Goal: Task Accomplishment & Management: Use online tool/utility

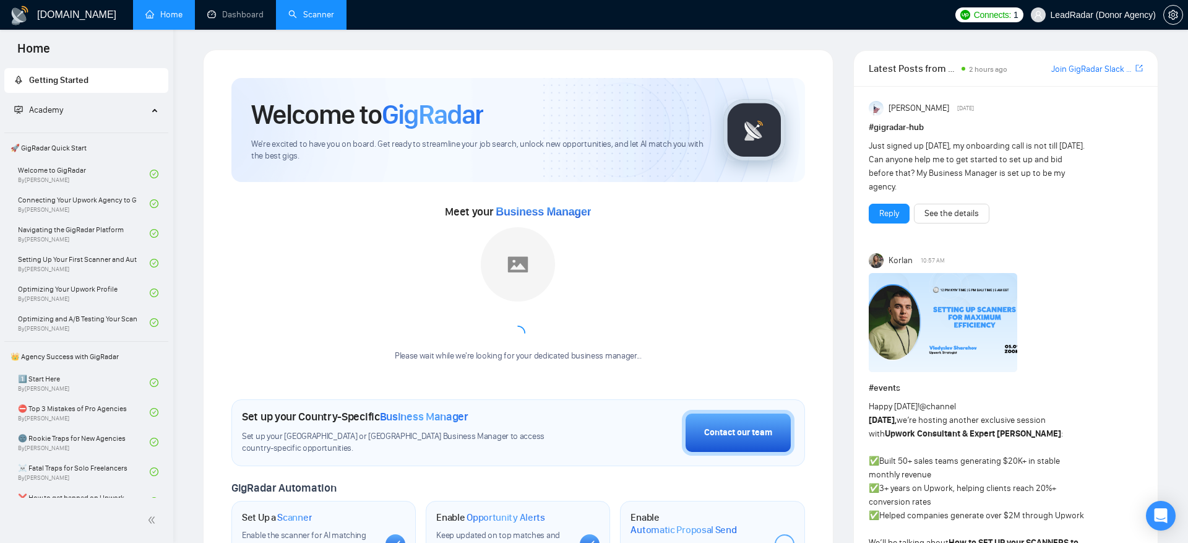
click at [312, 11] on link "Scanner" at bounding box center [311, 14] width 46 height 11
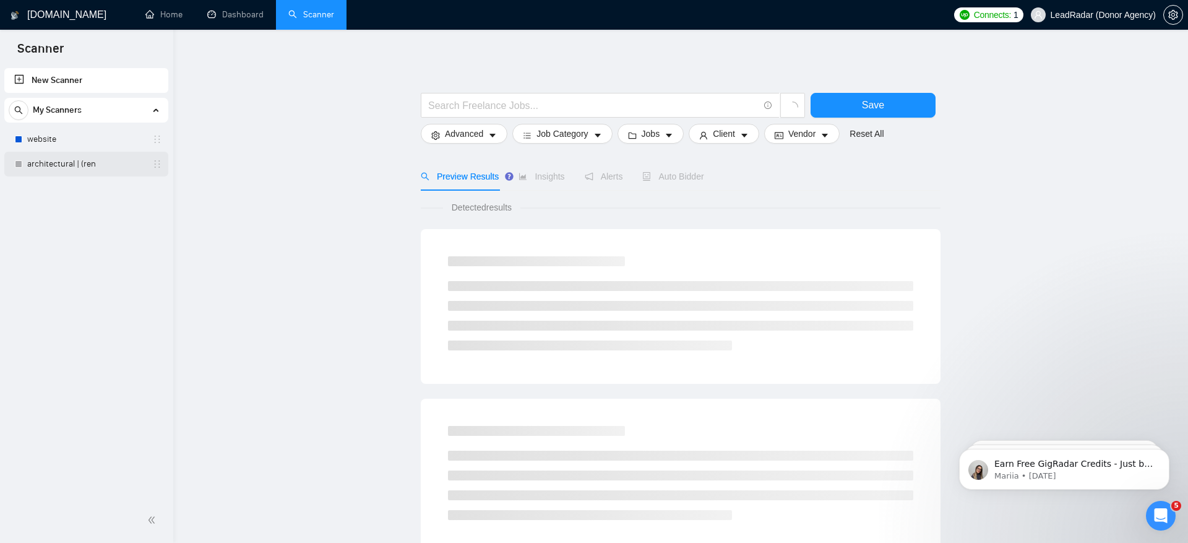
click at [100, 163] on link "architectural | (ren" at bounding box center [86, 164] width 118 height 25
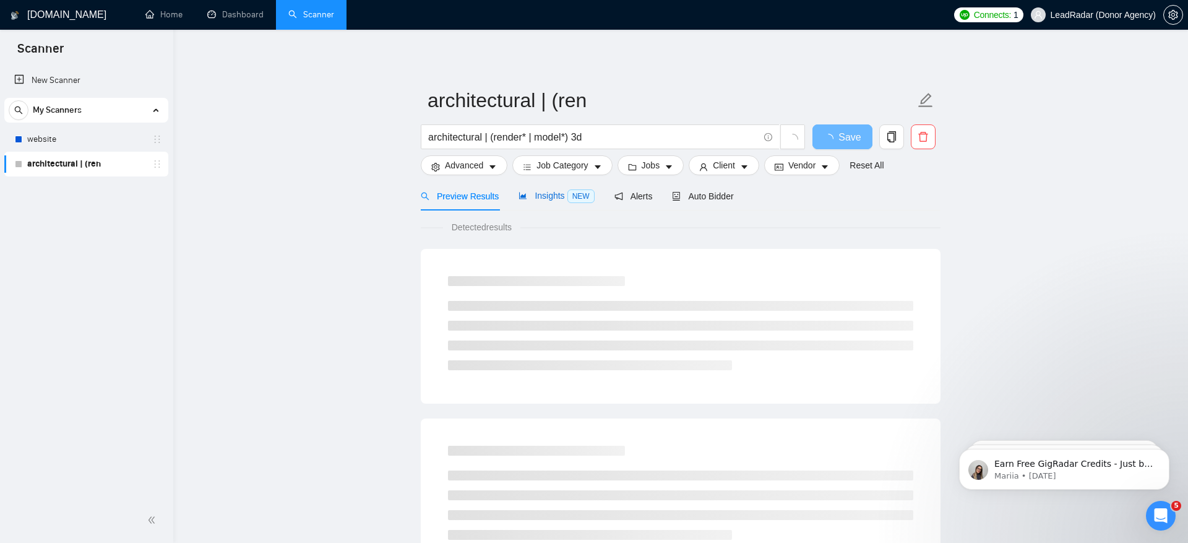
click at [543, 191] on span "Insights NEW" at bounding box center [556, 196] width 75 height 10
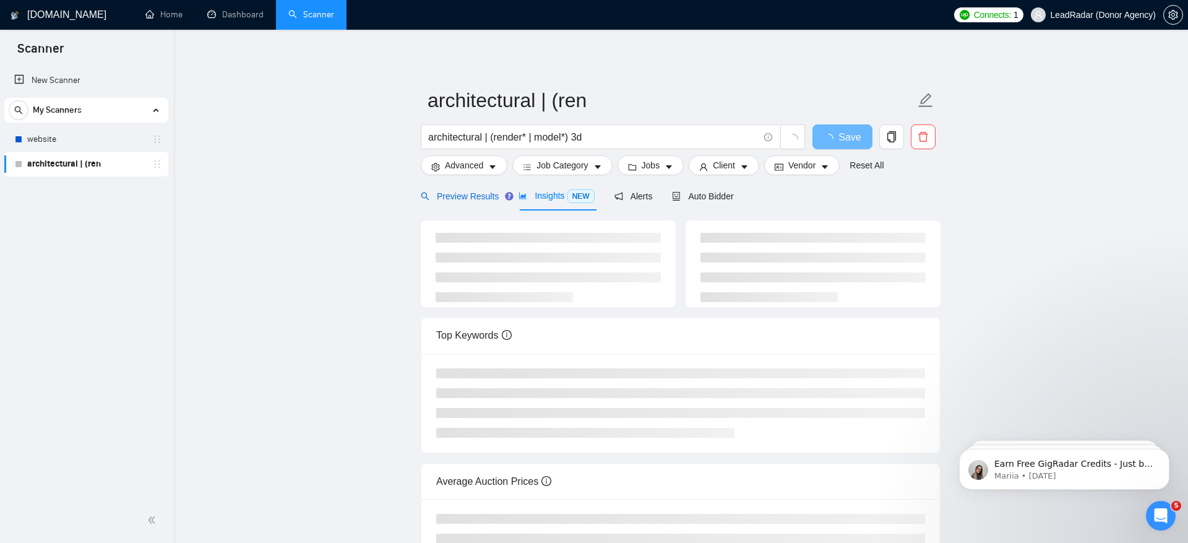
click at [467, 199] on span "Preview Results" at bounding box center [460, 196] width 78 height 10
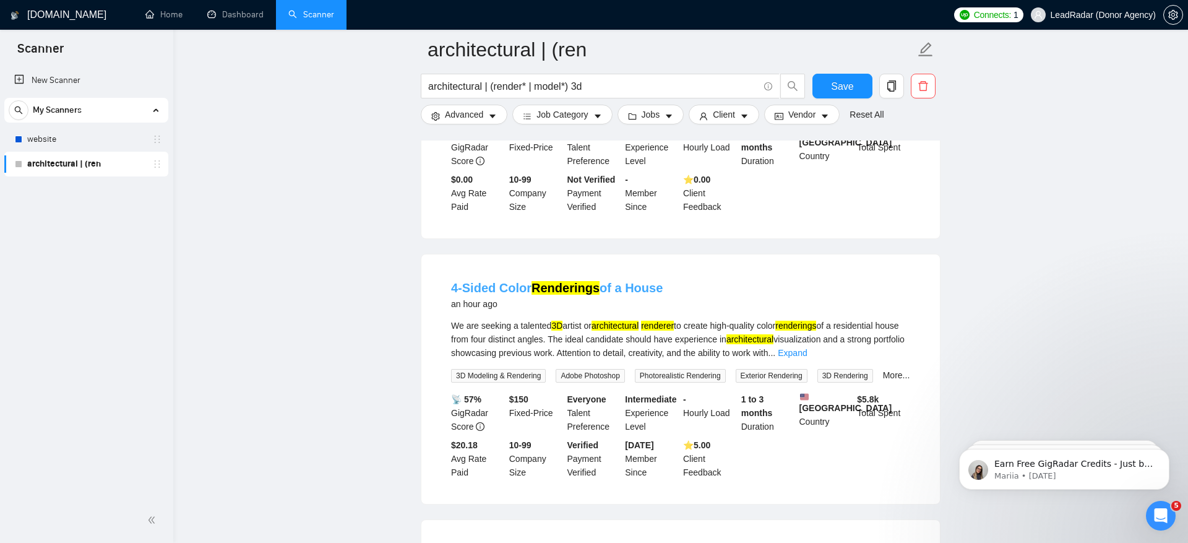
scroll to position [338, 0]
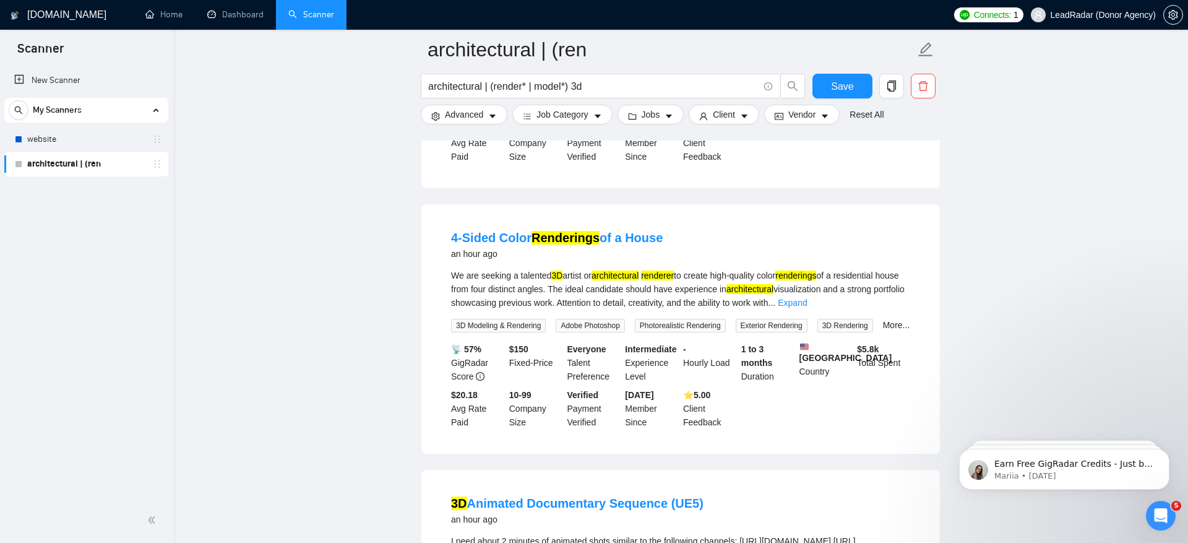
click at [596, 244] on h4 "4-Sided Color Renderings of a House" at bounding box center [557, 237] width 212 height 17
click at [592, 238] on mark "Renderings" at bounding box center [566, 238] width 68 height 14
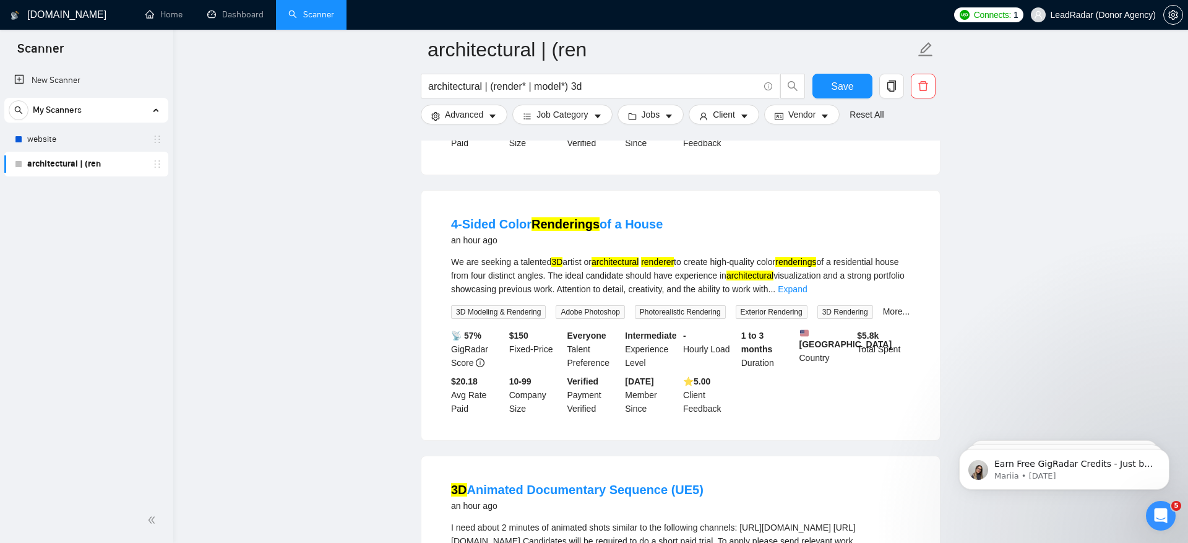
scroll to position [309, 0]
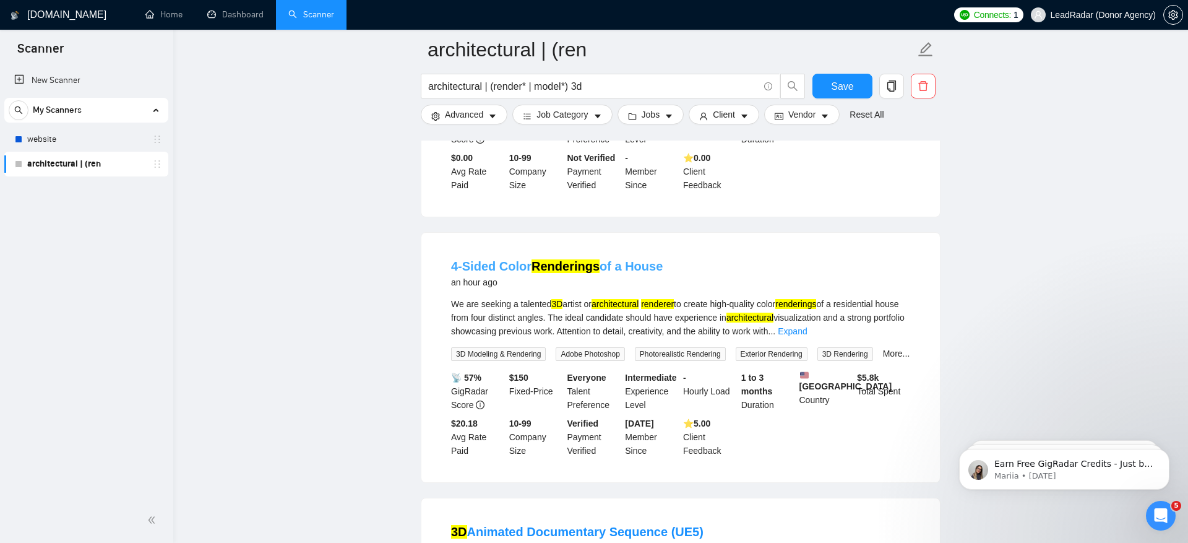
click at [526, 270] on link "4-Sided Color Renderings of a House" at bounding box center [557, 266] width 212 height 14
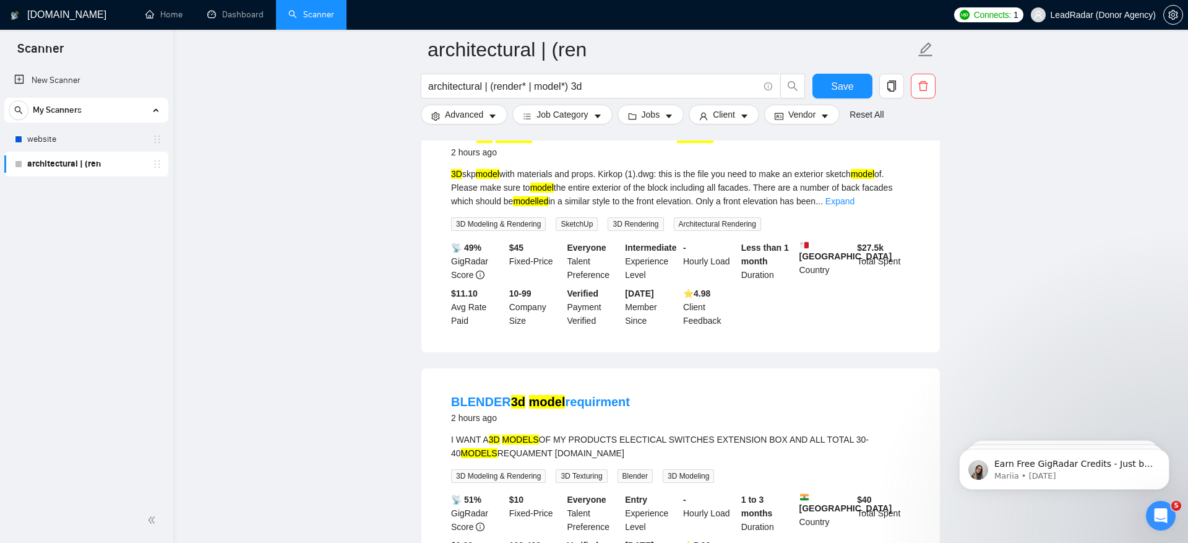
scroll to position [1522, 0]
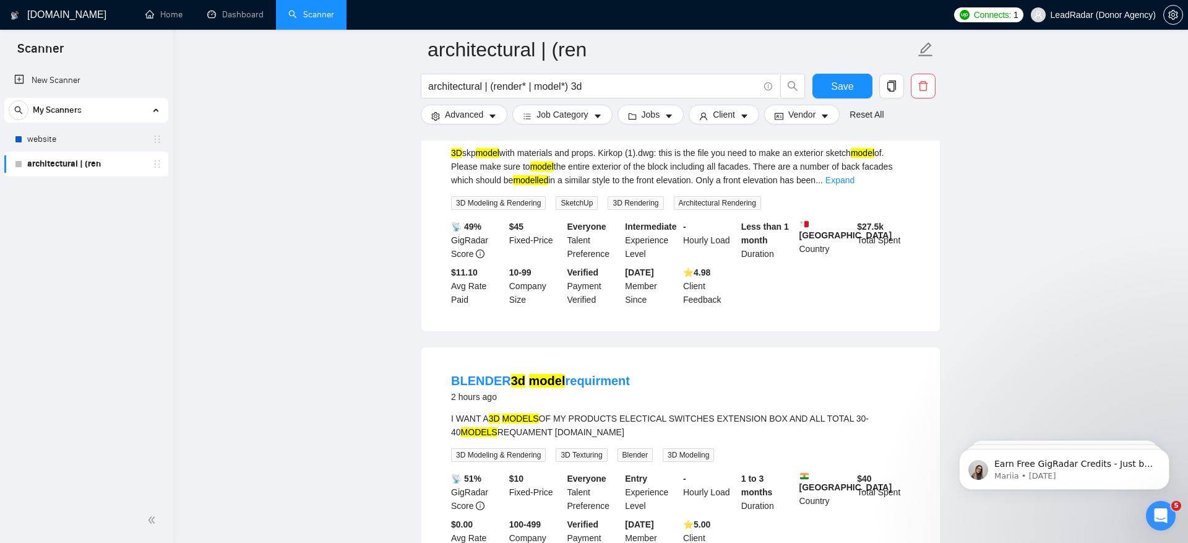
click at [593, 122] on link "SKP 3D model facade and interior walls model" at bounding box center [582, 115] width 262 height 14
click at [562, 387] on link "BLENDER 3d model requirment" at bounding box center [540, 381] width 179 height 14
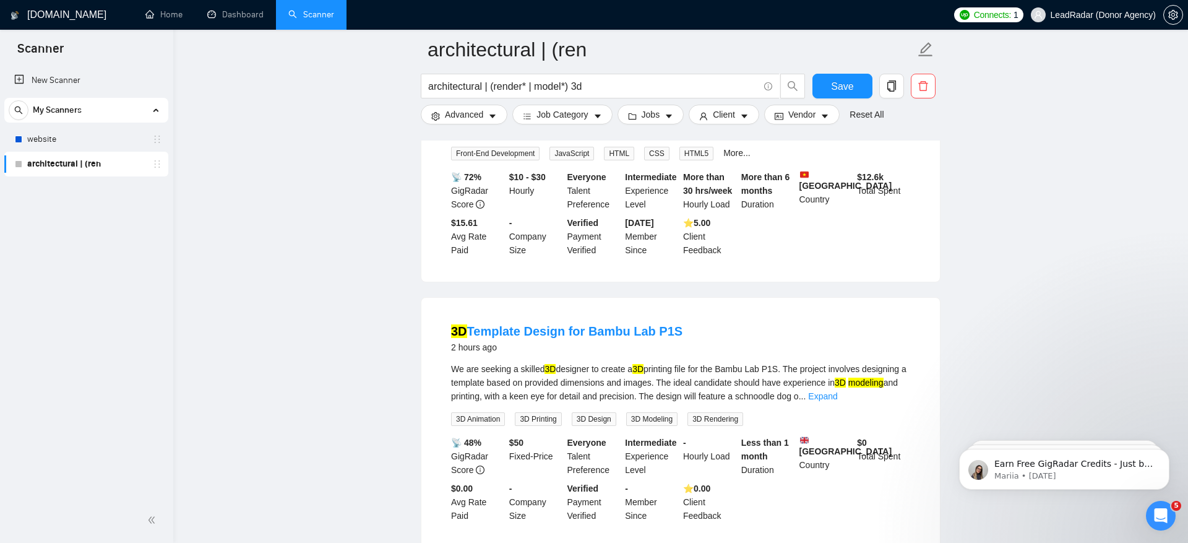
scroll to position [2432, 0]
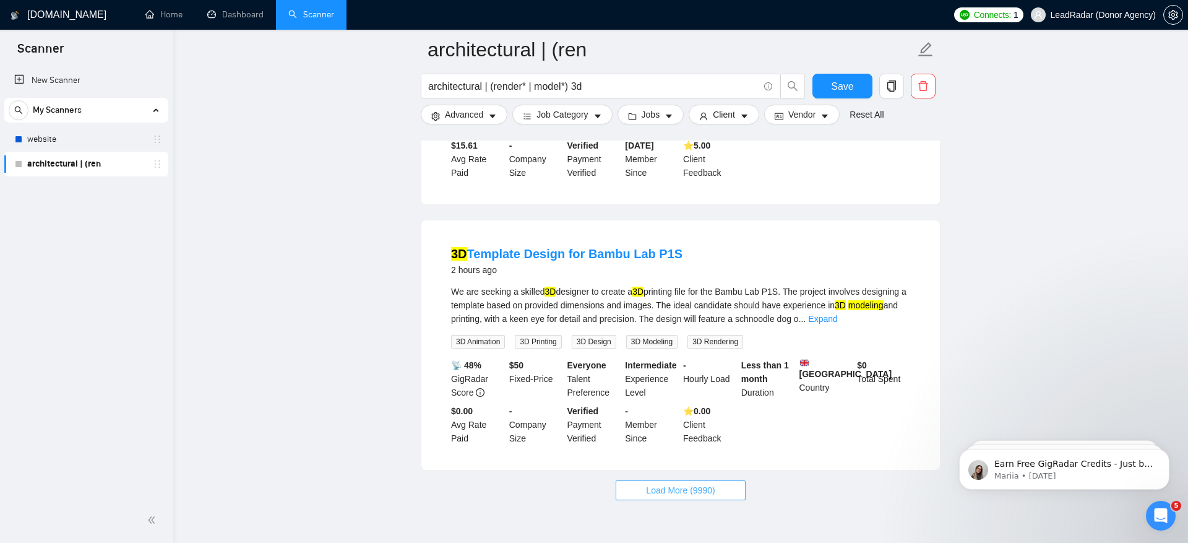
click at [686, 497] on span "Load More (9990)" at bounding box center [680, 490] width 69 height 14
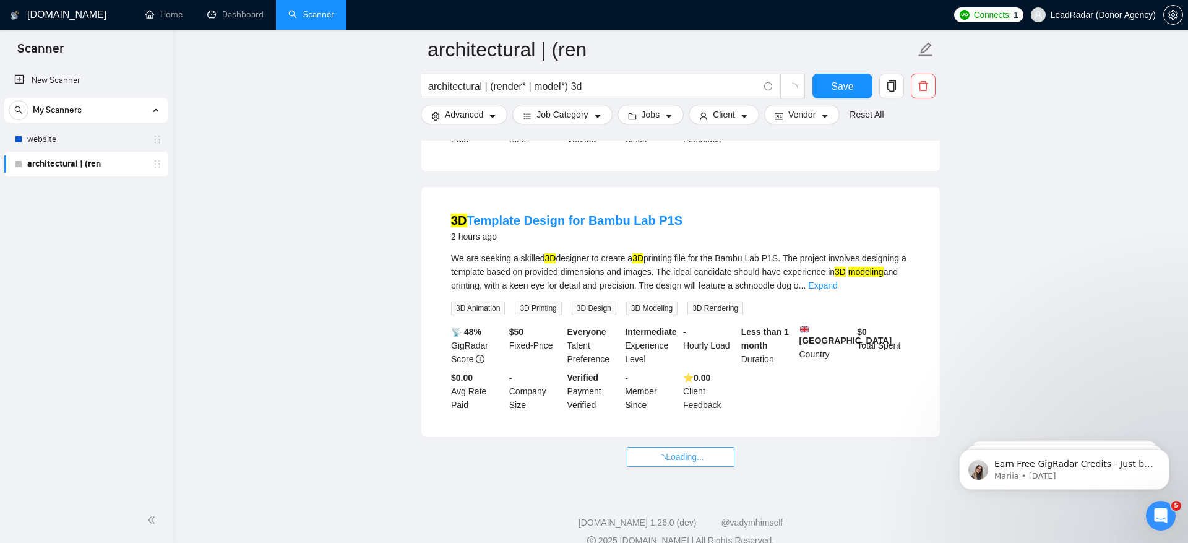
scroll to position [2522, 0]
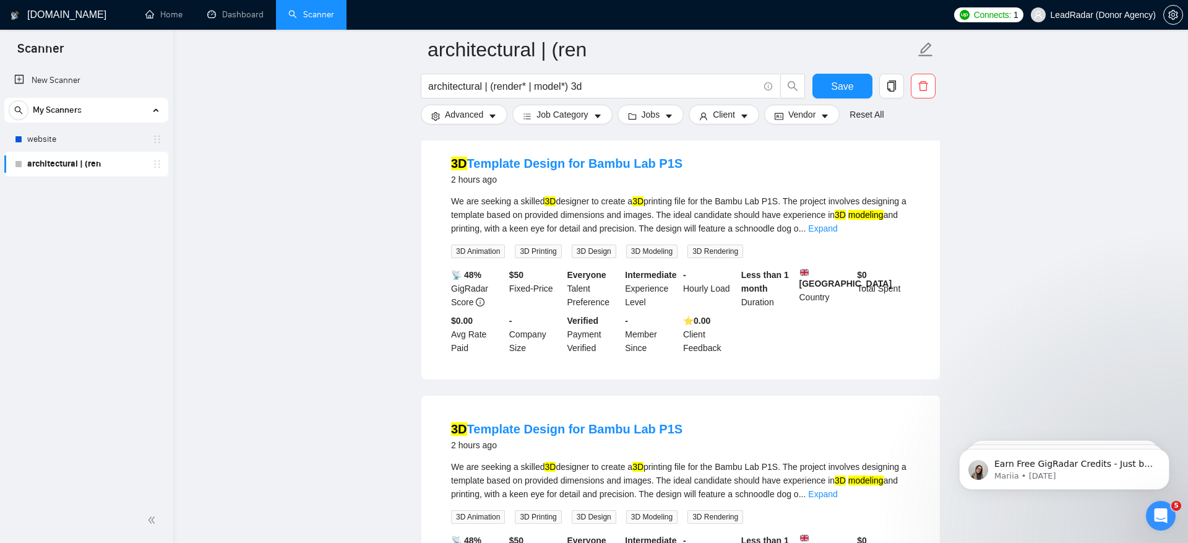
click at [239, 274] on main "architectural | (ren architectural | (render* | model*) 3d Save Advanced Job Ca…" at bounding box center [680, 350] width 975 height 5646
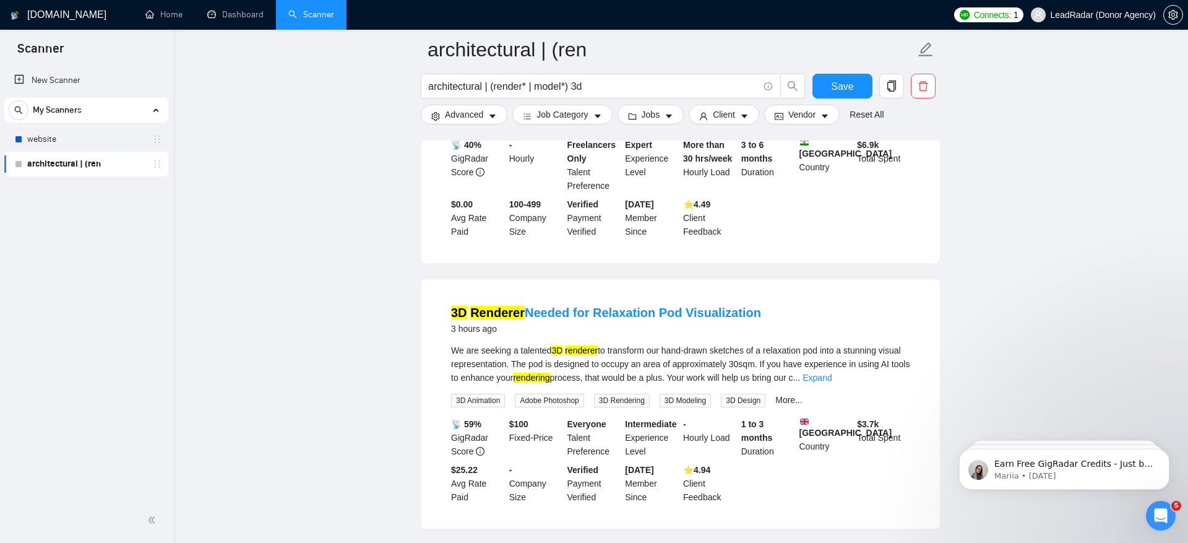
scroll to position [3200, 0]
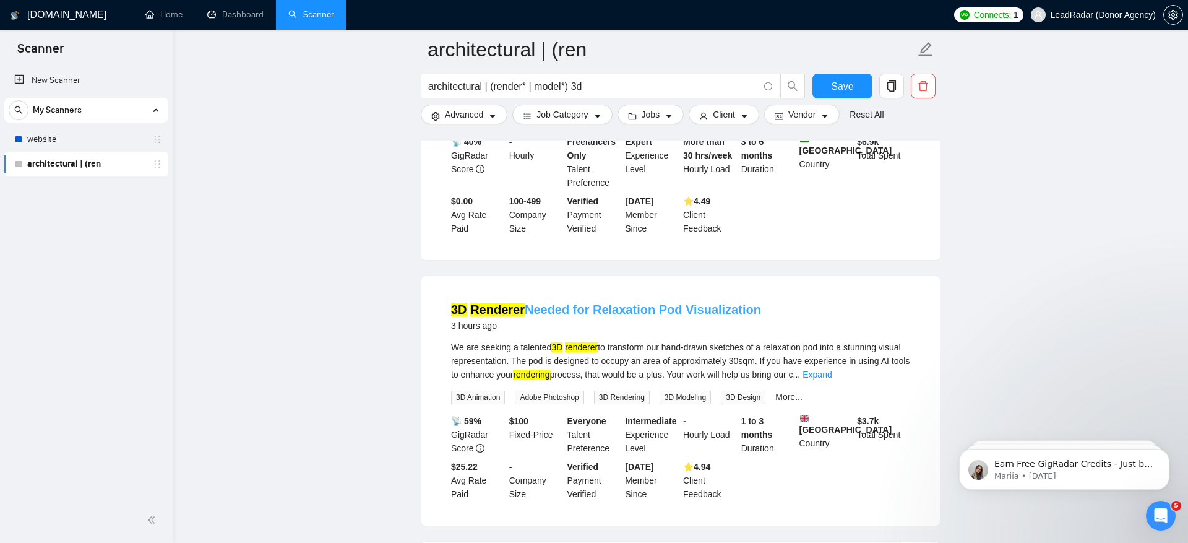
click at [553, 316] on link "3D Renderer Needed for Relaxation Pod Visualization" at bounding box center [606, 310] width 310 height 14
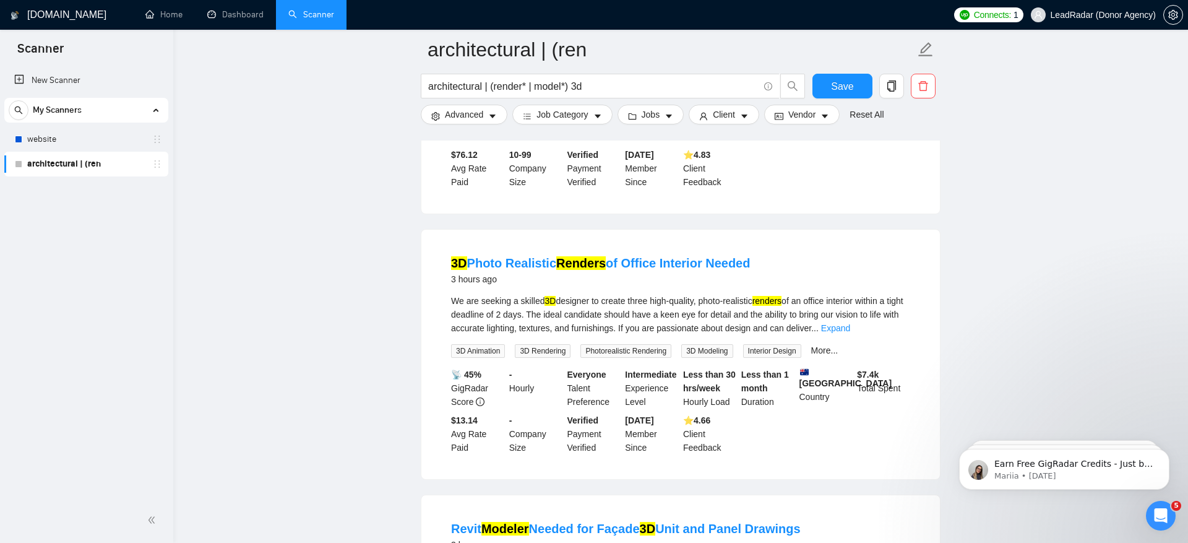
scroll to position [3794, 0]
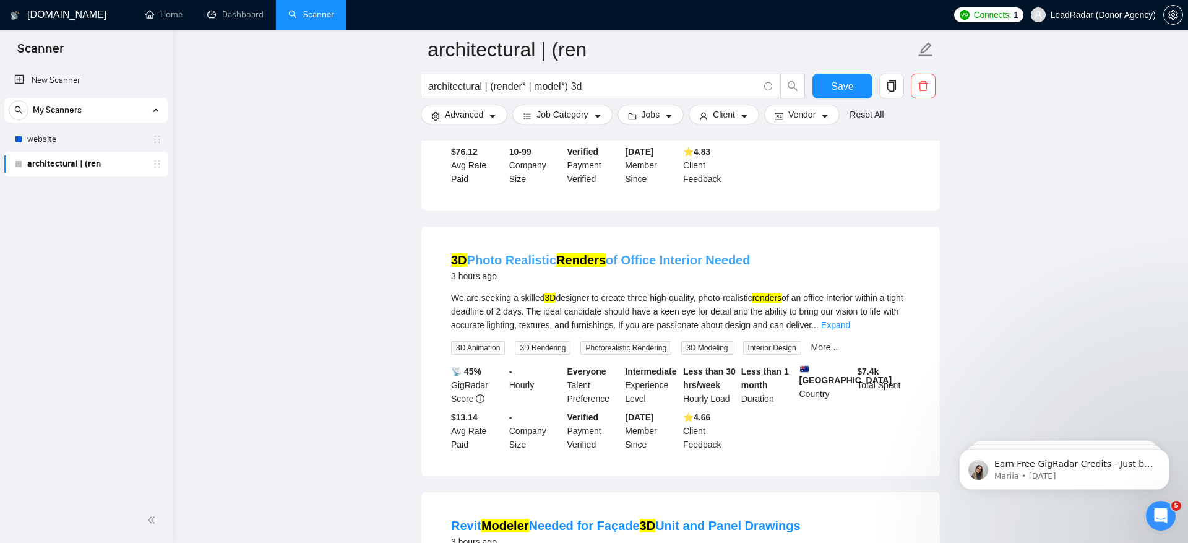
click at [541, 267] on link "3D Photo Realistic Renders of Office Interior Needed" at bounding box center [600, 260] width 299 height 14
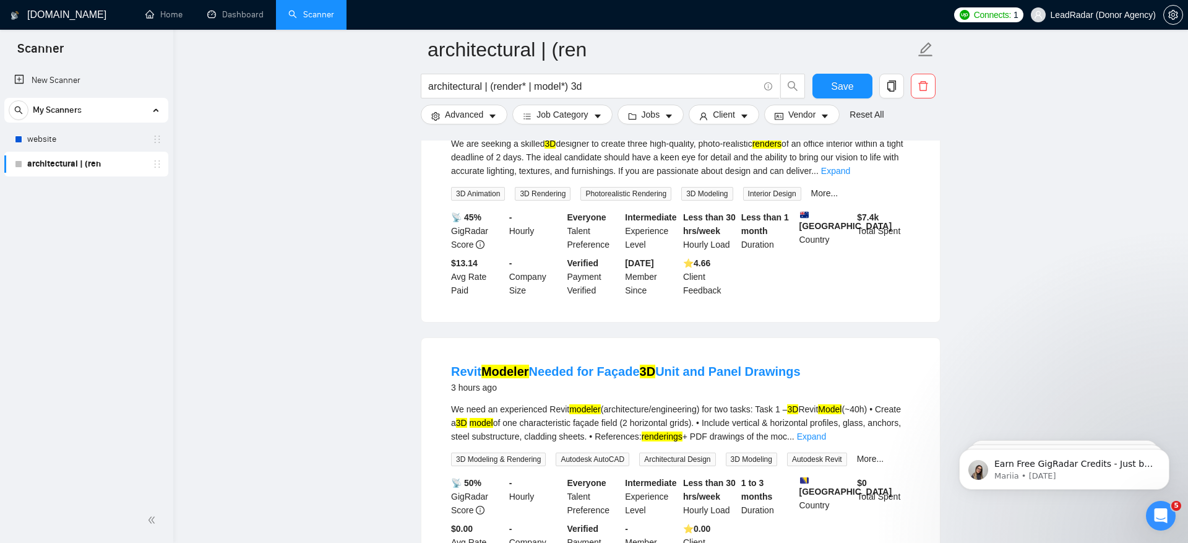
scroll to position [4135, 0]
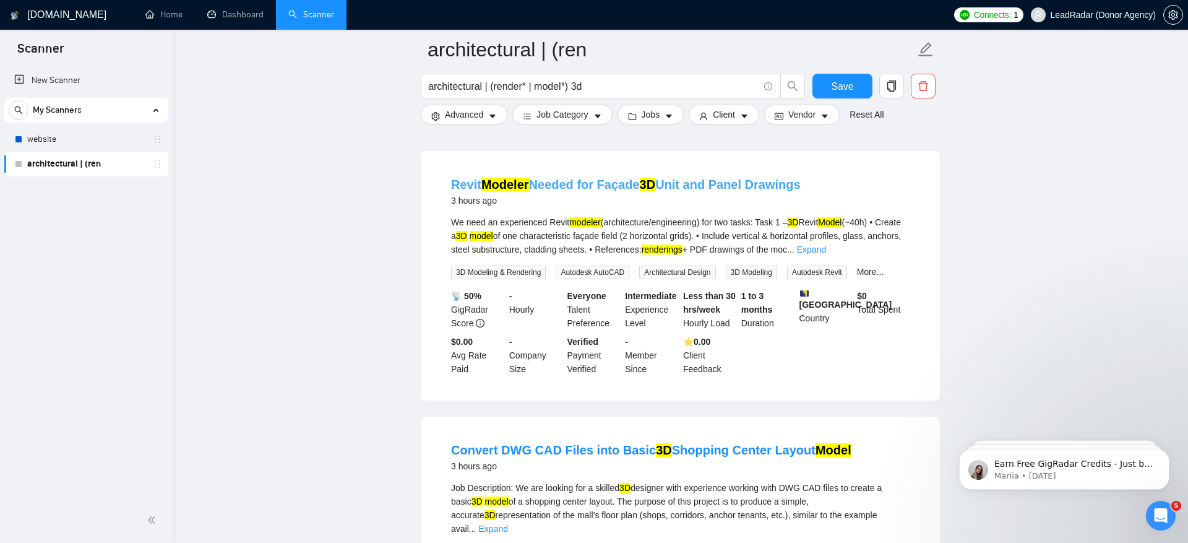
click at [571, 191] on link "Revit Modeler Needed for Façade 3D Unit and Panel Drawings" at bounding box center [626, 185] width 350 height 14
click at [499, 86] on input "architectural | (render* | model*) 3d" at bounding box center [593, 86] width 330 height 15
click at [553, 116] on span "Job Category" at bounding box center [561, 115] width 51 height 14
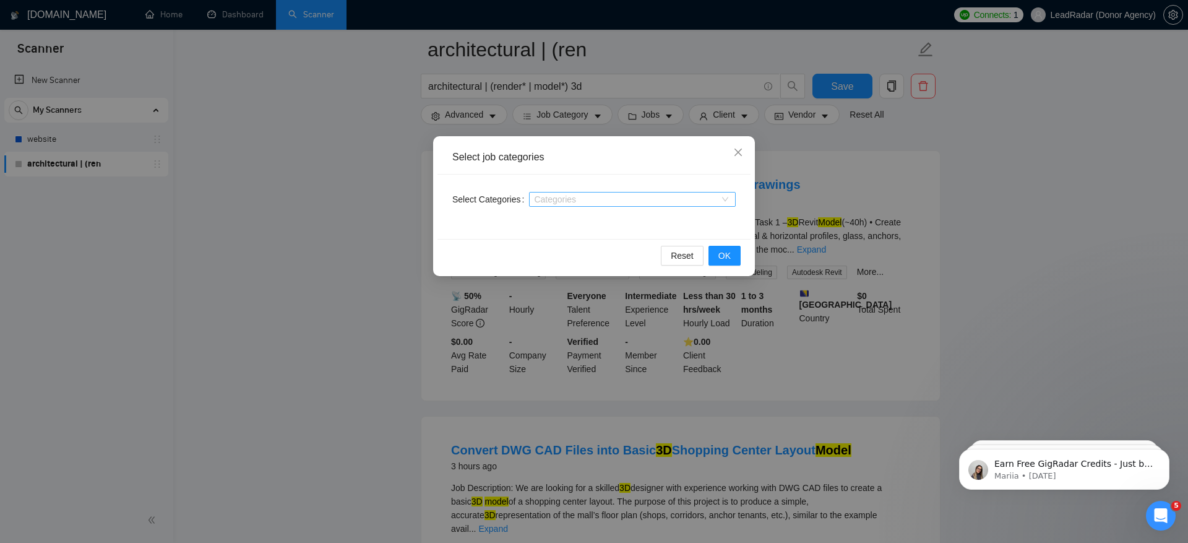
click at [561, 202] on div at bounding box center [626, 199] width 188 height 10
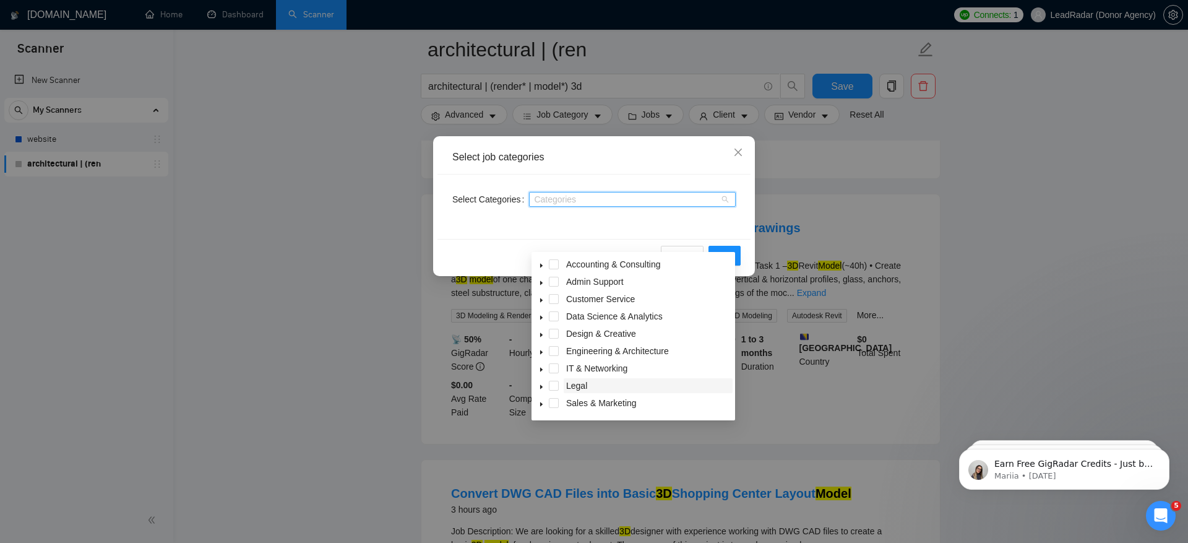
scroll to position [4091, 0]
click at [542, 354] on icon "caret-down" at bounding box center [541, 353] width 6 height 6
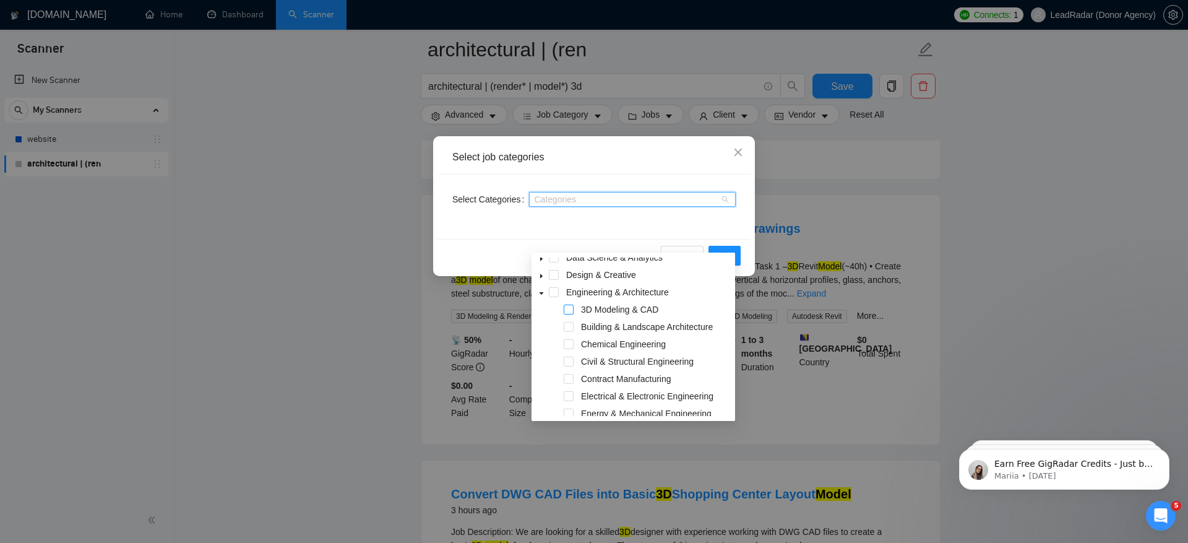
click at [571, 311] on span at bounding box center [569, 309] width 10 height 10
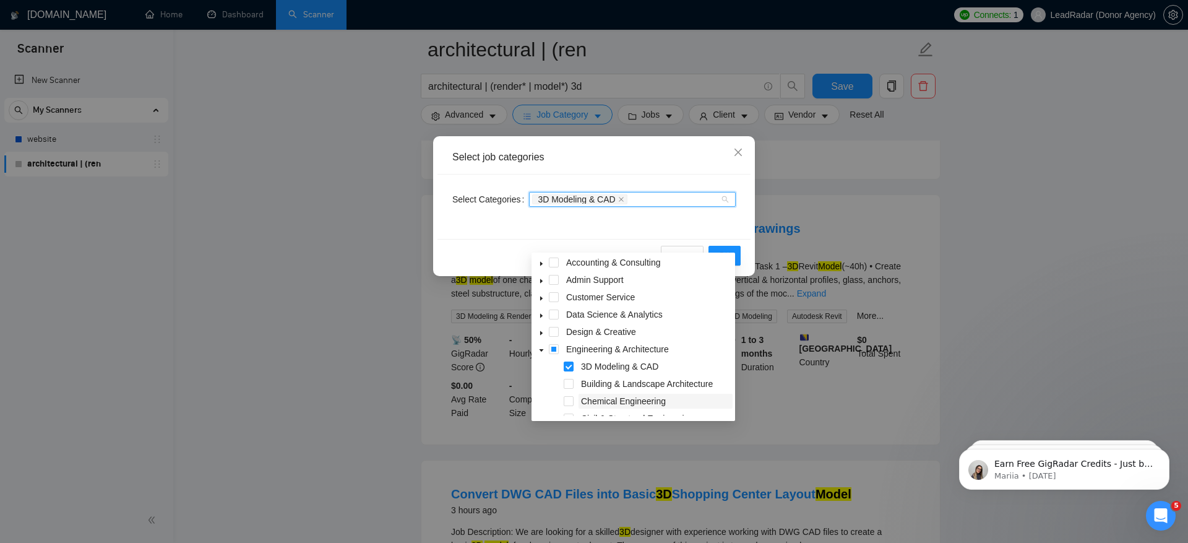
scroll to position [0, 0]
click at [342, 384] on div "Select job categories Select Categories 3D Modeling & CAD Reset OK" at bounding box center [594, 271] width 1188 height 543
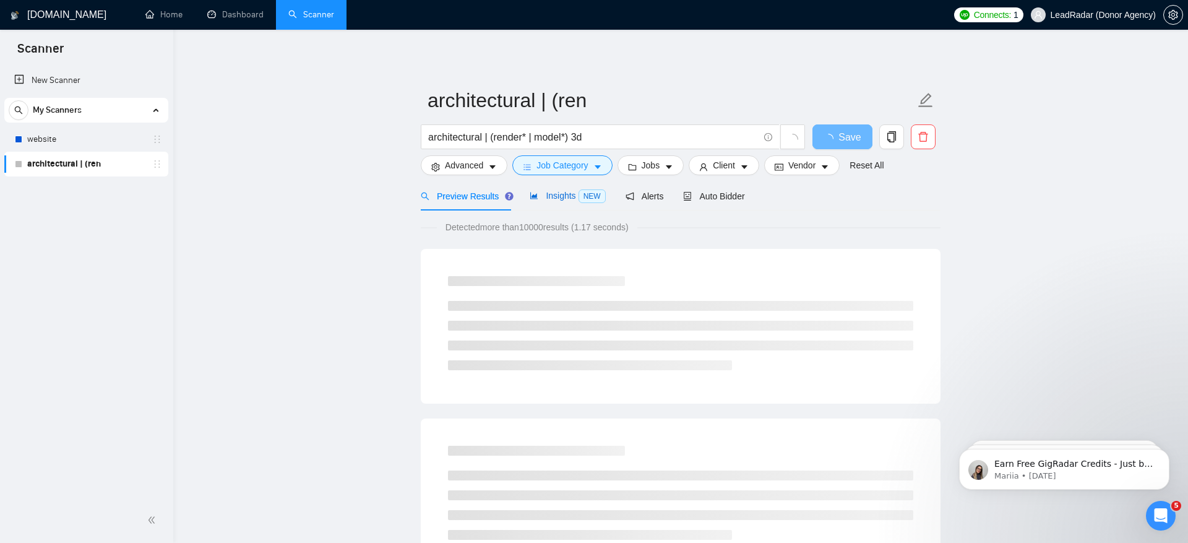
click at [571, 195] on span "Insights NEW" at bounding box center [567, 196] width 75 height 10
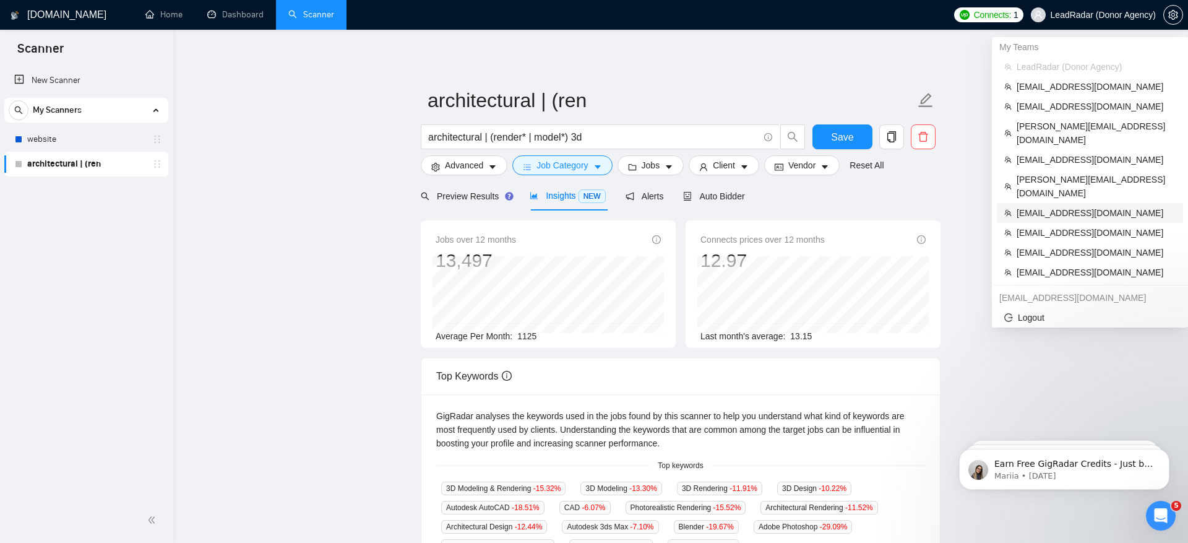
click at [1069, 206] on span "[EMAIL_ADDRESS][DOMAIN_NAME]" at bounding box center [1096, 213] width 159 height 14
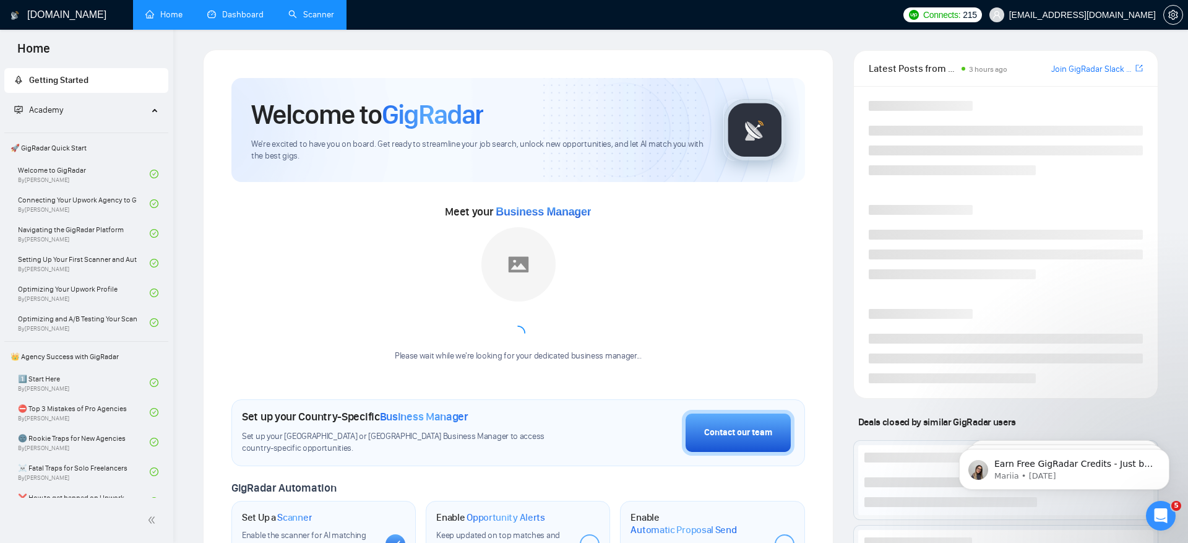
click at [226, 12] on link "Dashboard" at bounding box center [235, 14] width 56 height 11
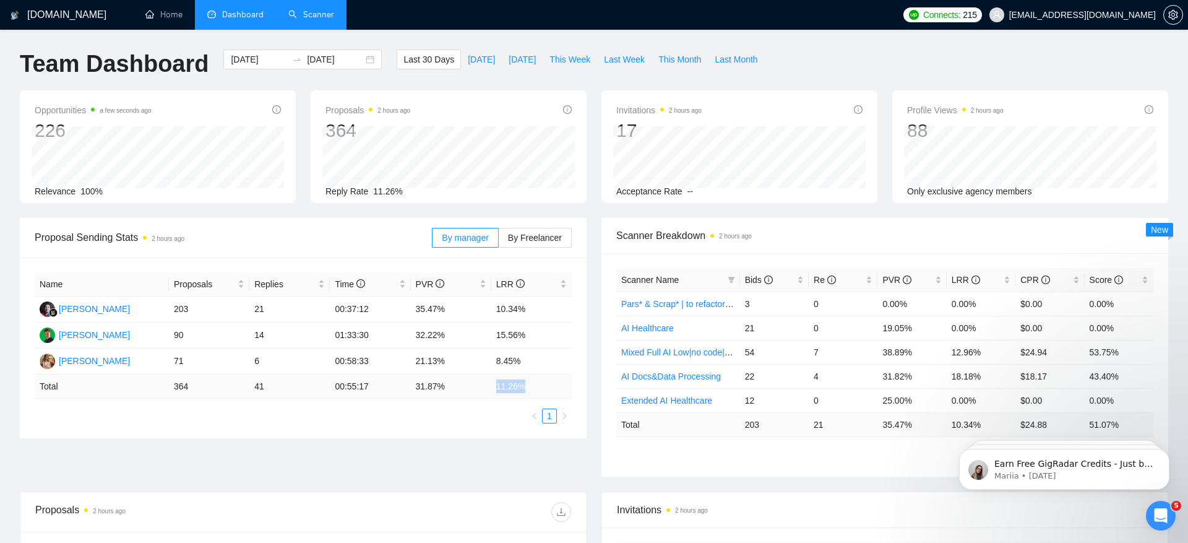
drag, startPoint x: 491, startPoint y: 381, endPoint x: 566, endPoint y: 382, distance: 74.9
click at [566, 382] on td "11.26 %" at bounding box center [531, 386] width 80 height 24
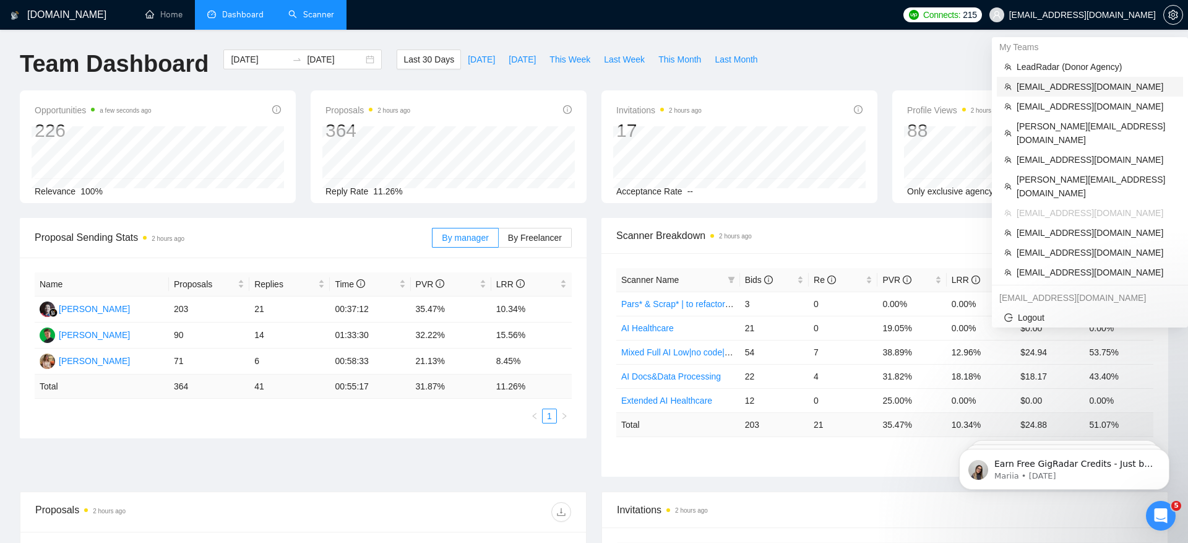
click at [1101, 90] on span "[EMAIL_ADDRESS][DOMAIN_NAME]" at bounding box center [1096, 87] width 159 height 14
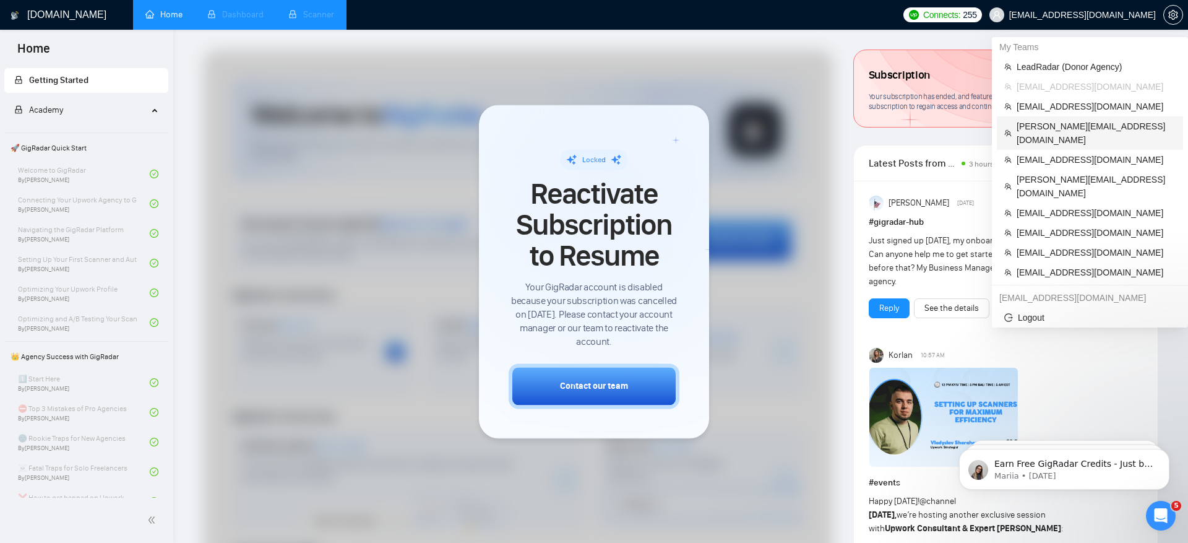
click at [1075, 121] on span "[PERSON_NAME][EMAIL_ADDRESS][DOMAIN_NAME]" at bounding box center [1096, 132] width 159 height 27
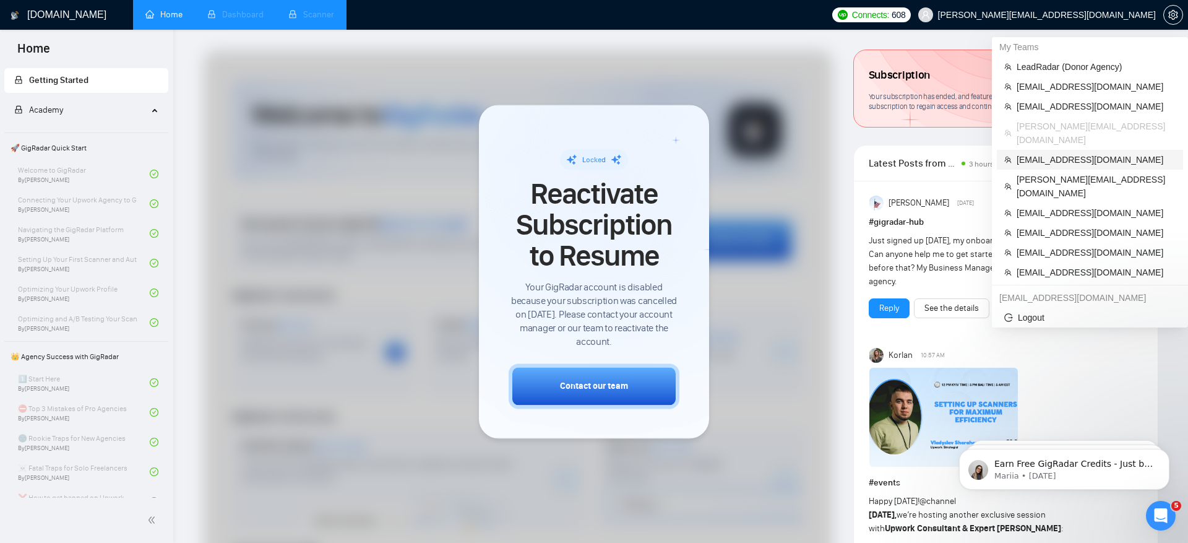
click at [1120, 153] on span "[EMAIL_ADDRESS][DOMAIN_NAME]" at bounding box center [1096, 160] width 159 height 14
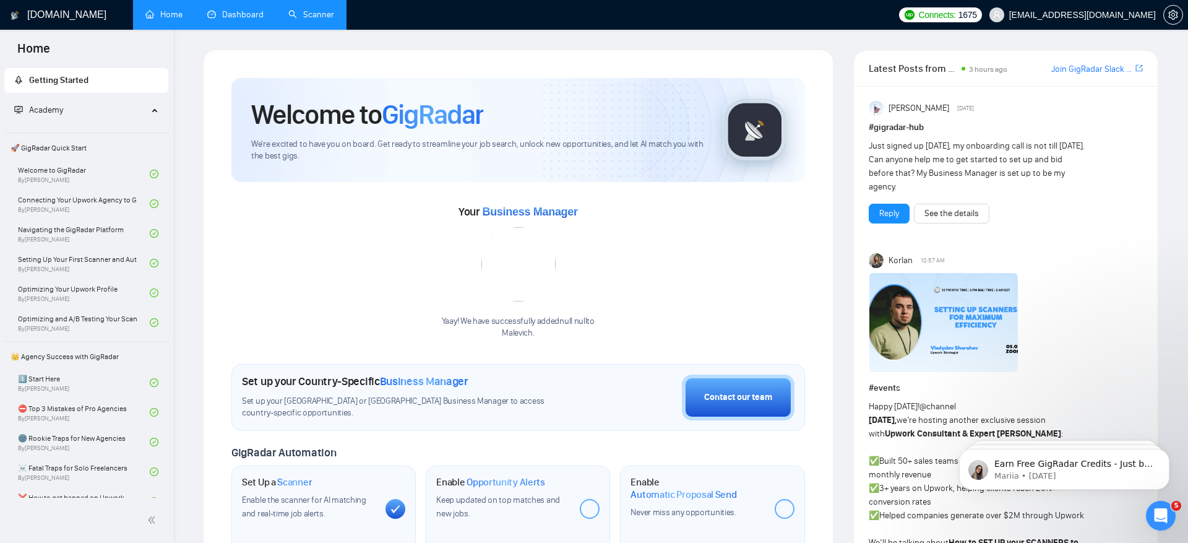
click at [236, 20] on link "Dashboard" at bounding box center [235, 14] width 56 height 11
